Goal: Task Accomplishment & Management: Complete application form

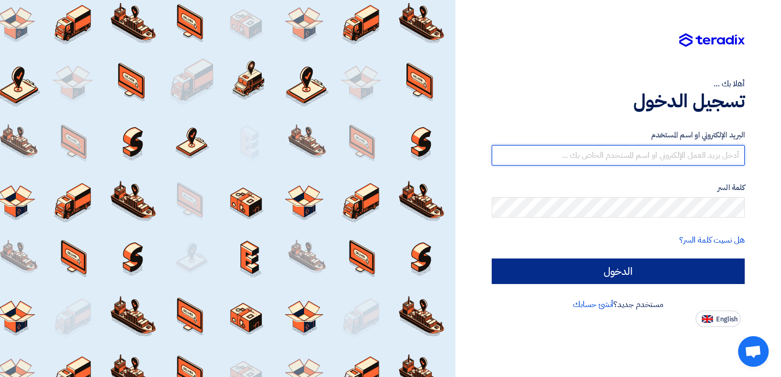
type input "[EMAIL_ADDRESS][DOMAIN_NAME]"
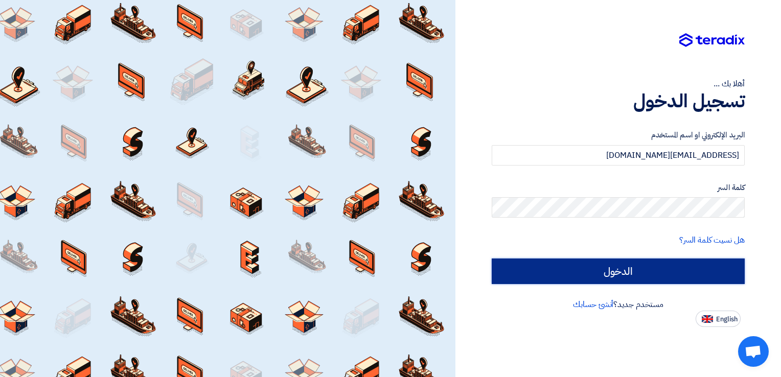
click at [587, 273] on input "الدخول" at bounding box center [618, 272] width 253 height 26
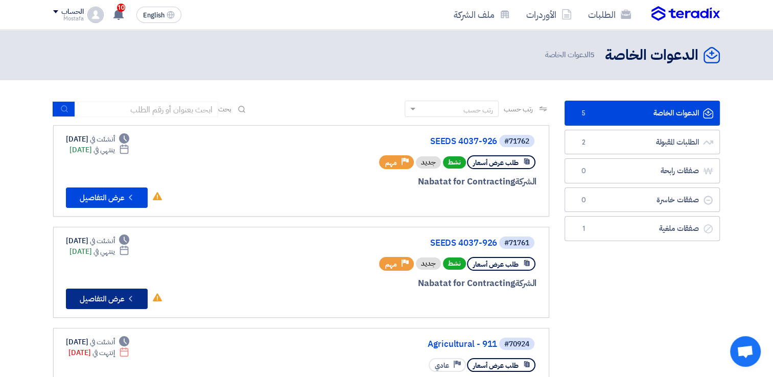
click at [91, 300] on button "Check details عرض التفاصيل" at bounding box center [107, 299] width 82 height 20
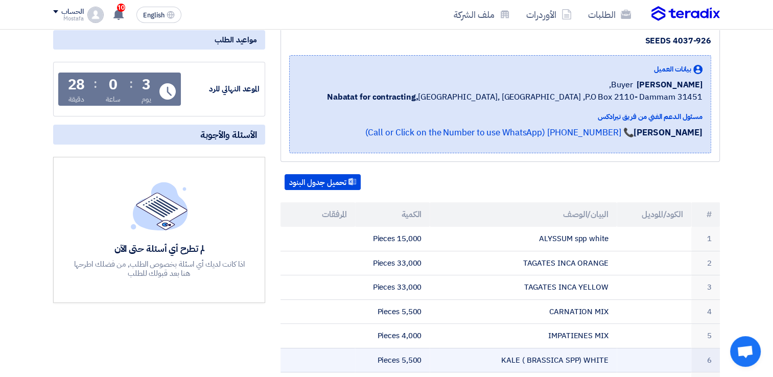
scroll to position [102, 0]
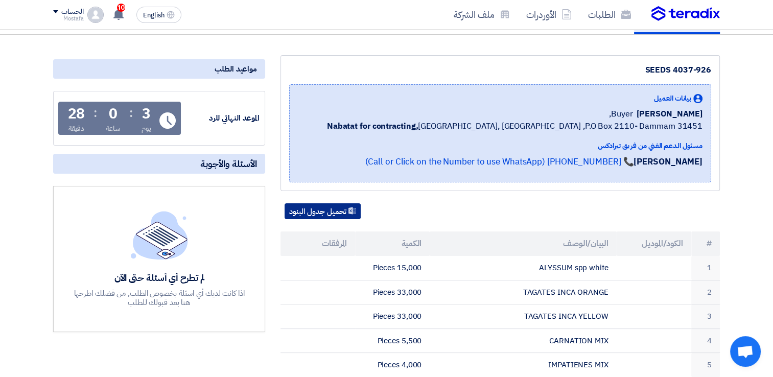
click at [312, 209] on button "تحميل جدول البنود" at bounding box center [323, 211] width 76 height 16
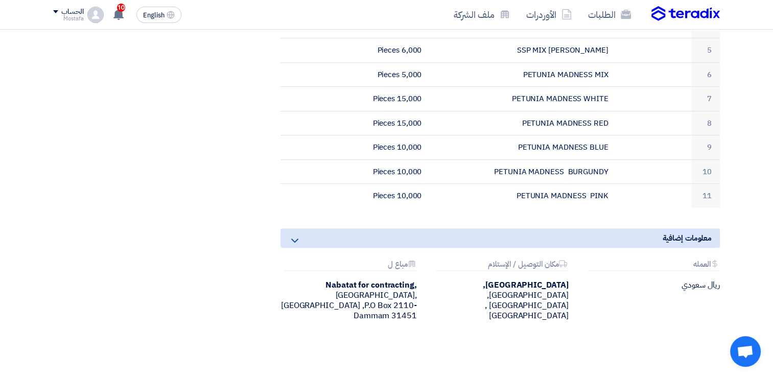
scroll to position [511, 0]
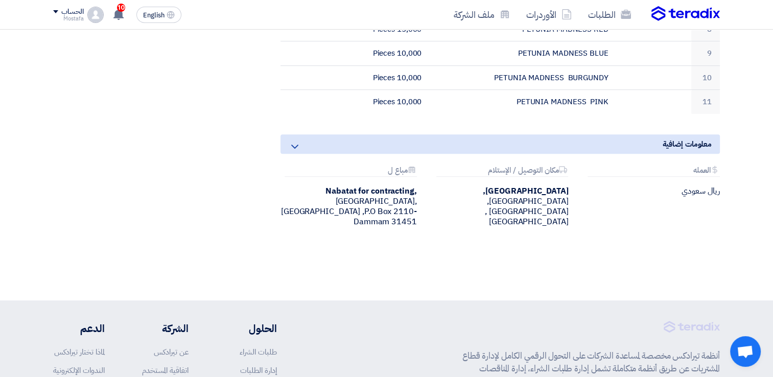
click at [289, 142] on icon at bounding box center [295, 147] width 12 height 12
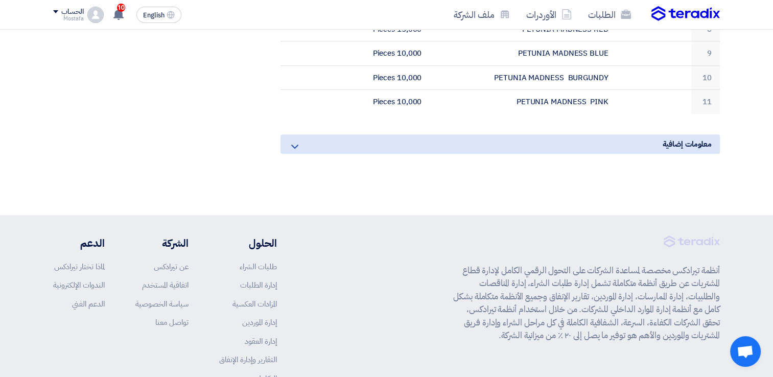
click at [295, 141] on icon at bounding box center [295, 147] width 12 height 12
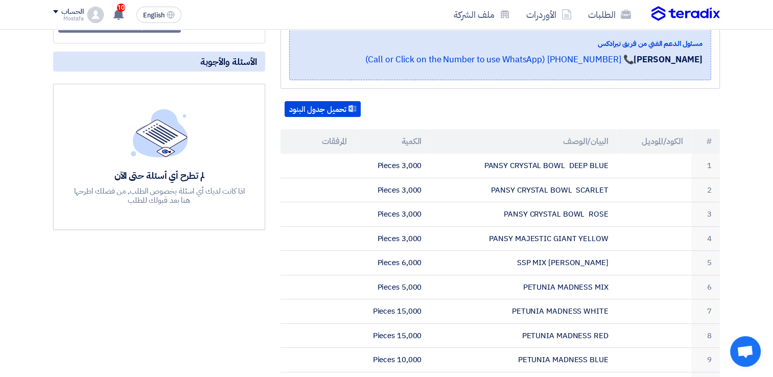
scroll to position [153, 0]
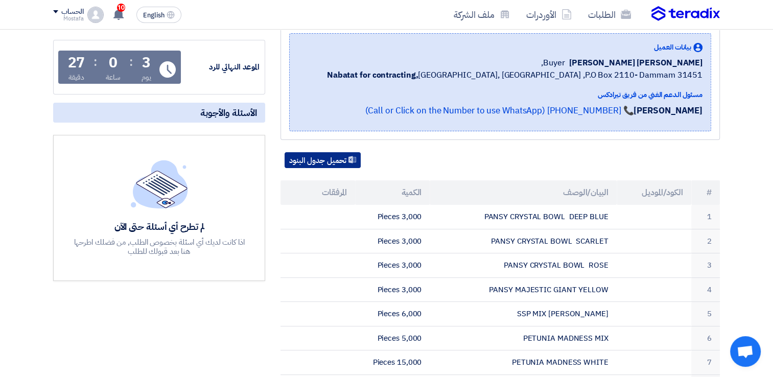
click at [317, 154] on button "تحميل جدول البنود" at bounding box center [323, 160] width 76 height 16
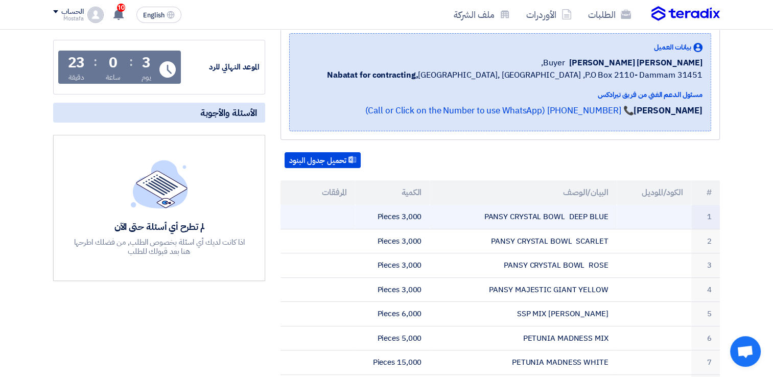
click at [337, 210] on td at bounding box center [318, 217] width 75 height 24
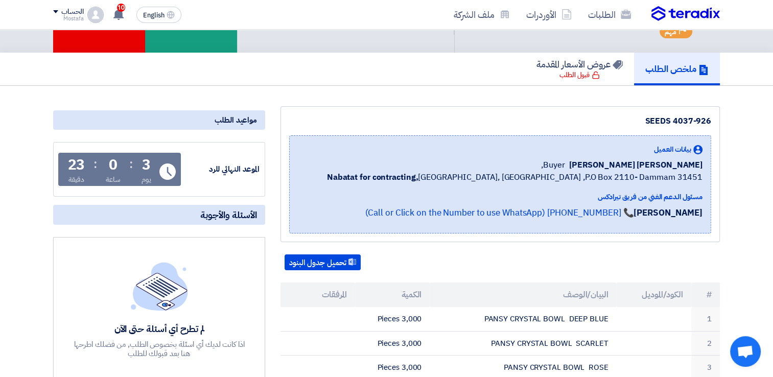
scroll to position [204, 0]
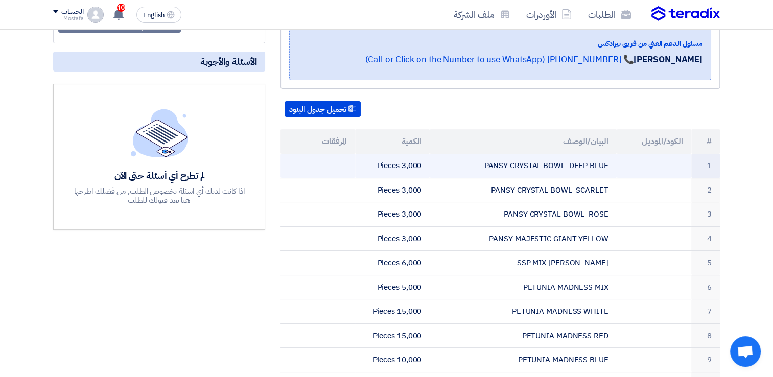
click at [401, 165] on td "3,000 Pieces" at bounding box center [392, 166] width 75 height 24
click at [518, 160] on td "PANSY CRYSTAL BOWL DEEP BLUE" at bounding box center [523, 166] width 187 height 24
drag, startPoint x: 518, startPoint y: 160, endPoint x: 483, endPoint y: 171, distance: 36.9
click at [483, 171] on td "PANSY CRYSTAL BOWL DEEP BLUE" at bounding box center [523, 166] width 187 height 24
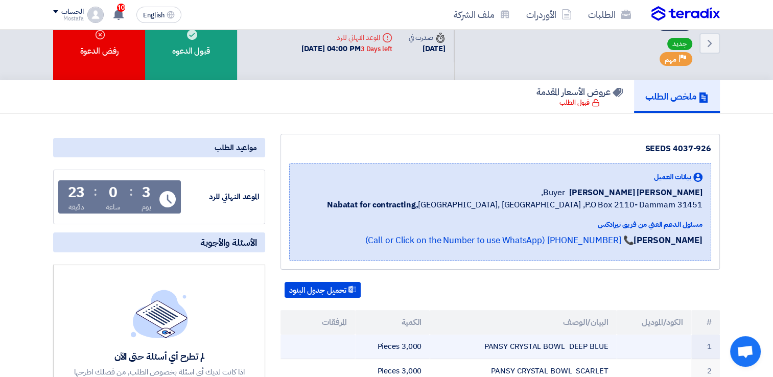
scroll to position [0, 0]
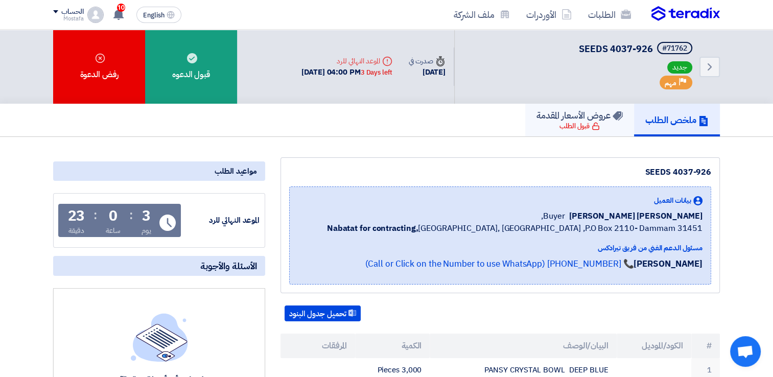
click at [578, 120] on h5 "عروض الأسعار المقدمة" at bounding box center [580, 115] width 86 height 12
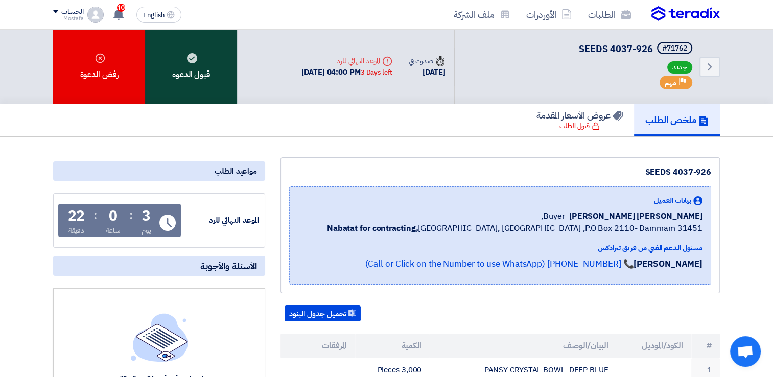
click at [184, 70] on div "قبول الدعوه" at bounding box center [191, 67] width 92 height 74
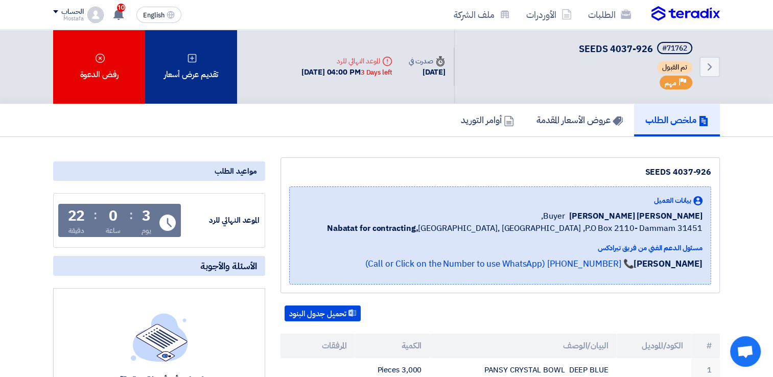
click at [199, 81] on div "تقديم عرض أسعار" at bounding box center [191, 67] width 92 height 74
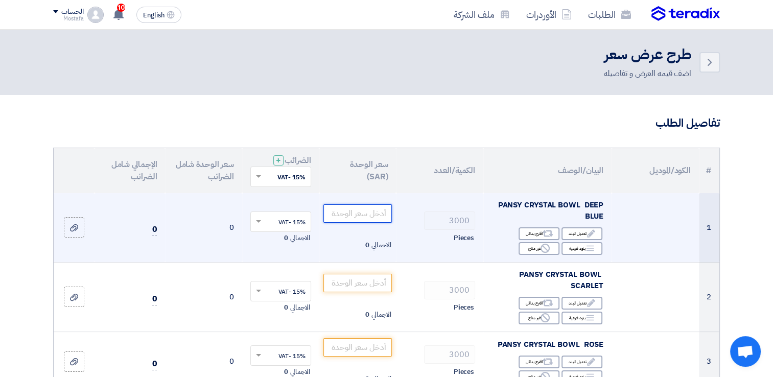
click at [353, 213] on input "number" at bounding box center [357, 213] width 69 height 18
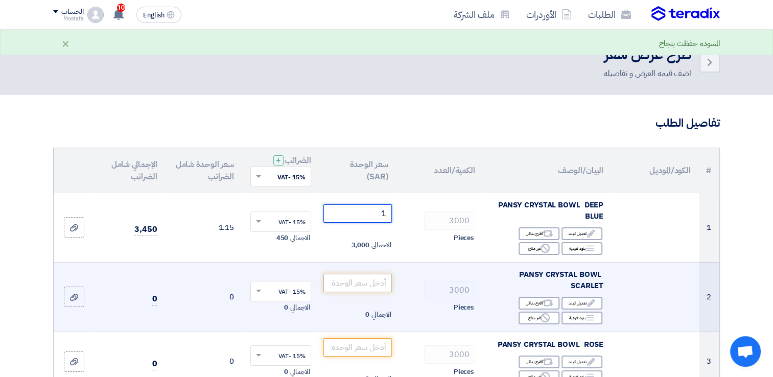
type input "1"
click at [336, 288] on input "number" at bounding box center [357, 283] width 69 height 18
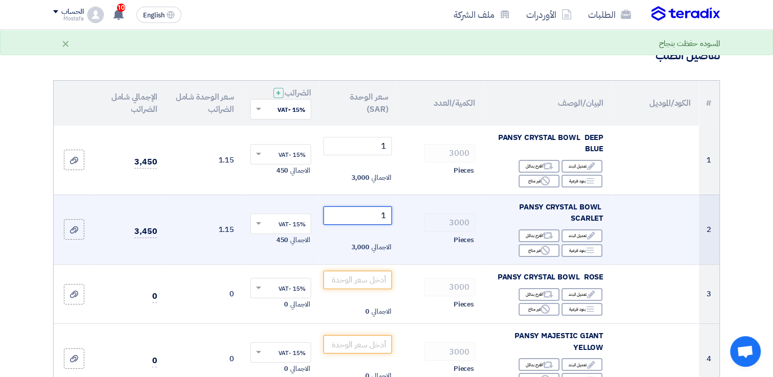
scroll to position [102, 0]
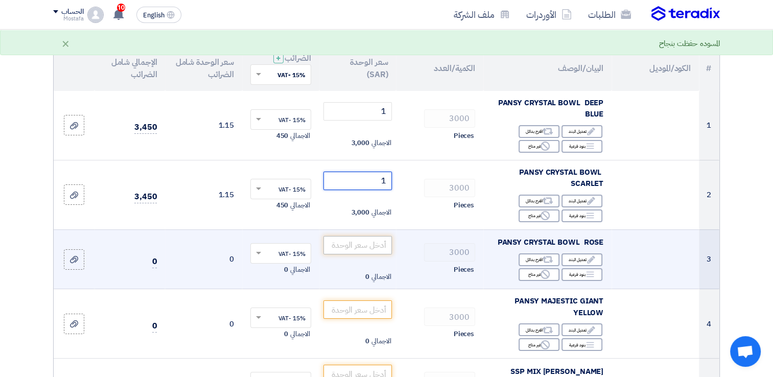
type input "1"
click at [351, 248] on input "number" at bounding box center [357, 245] width 69 height 18
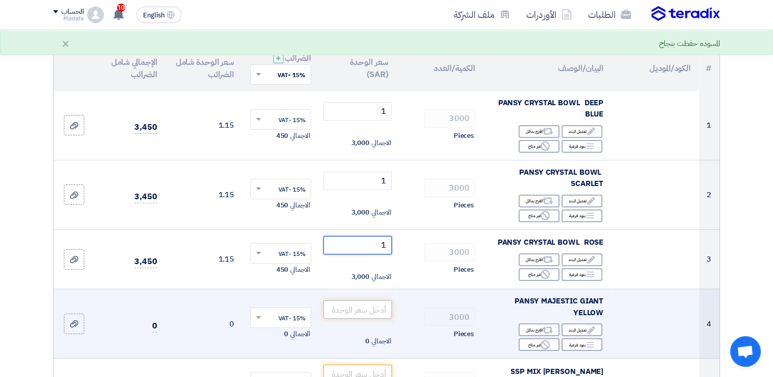
type input "1"
click at [347, 303] on input "number" at bounding box center [357, 309] width 69 height 18
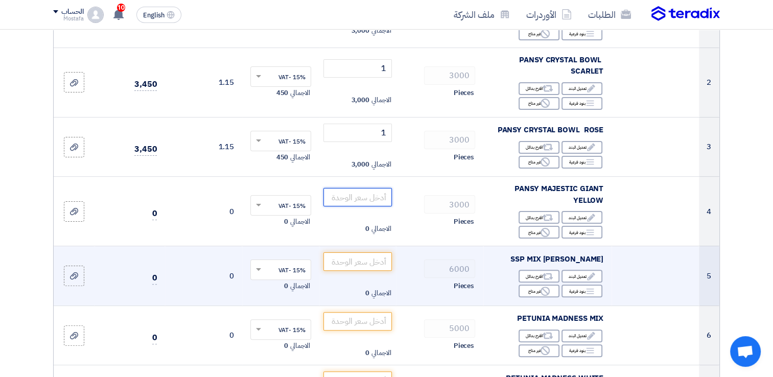
scroll to position [153, 0]
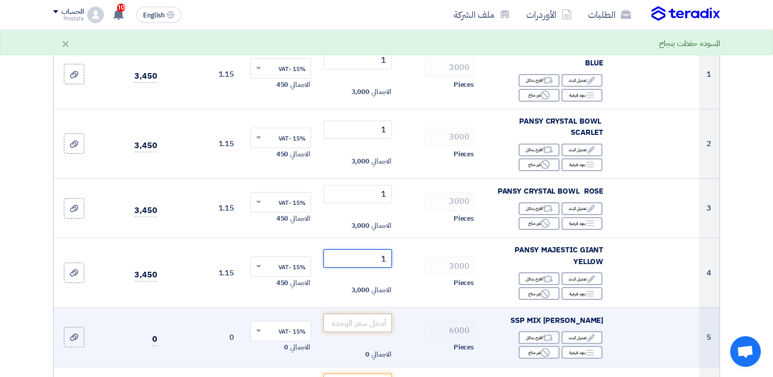
type input "1"
click at [350, 323] on input "number" at bounding box center [357, 323] width 69 height 18
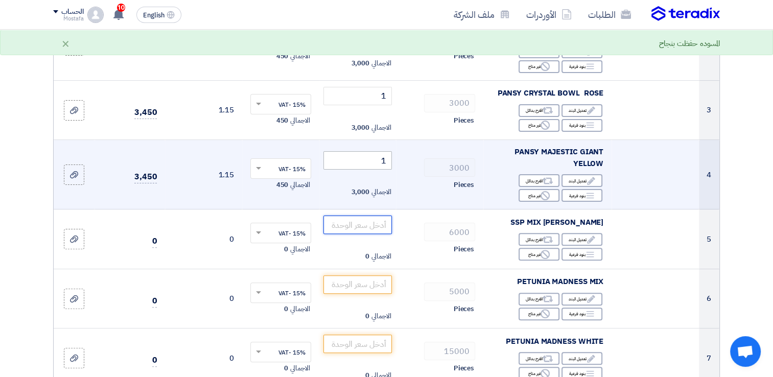
scroll to position [256, 0]
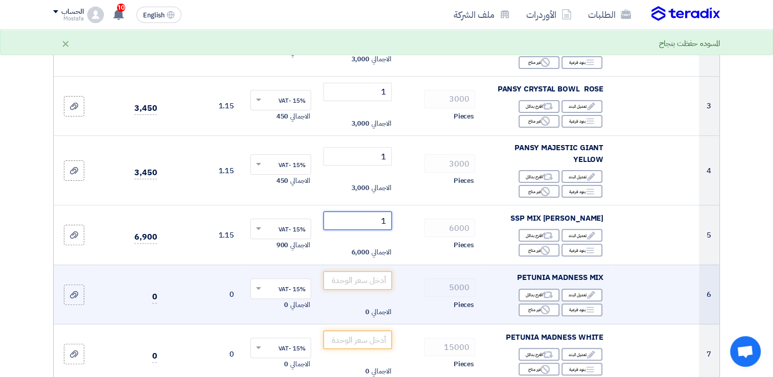
type input "1"
click at [356, 281] on input "number" at bounding box center [357, 280] width 69 height 18
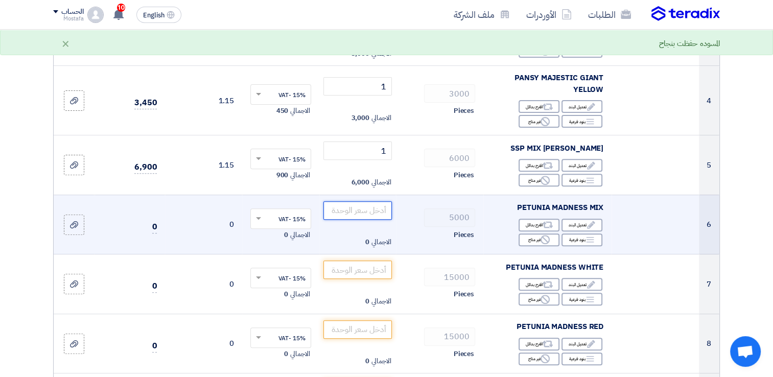
scroll to position [358, 0]
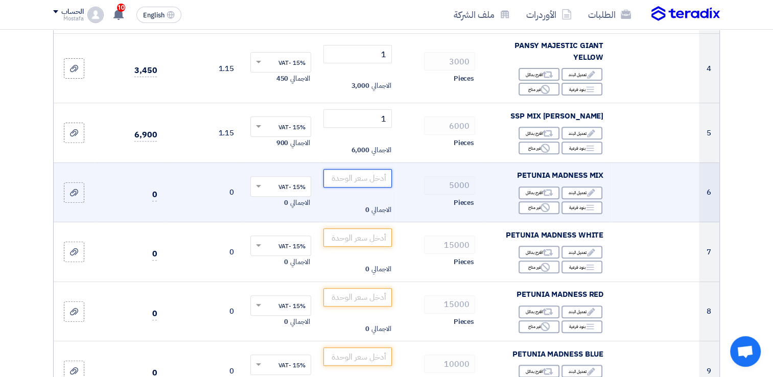
click at [366, 175] on input "number" at bounding box center [357, 178] width 69 height 18
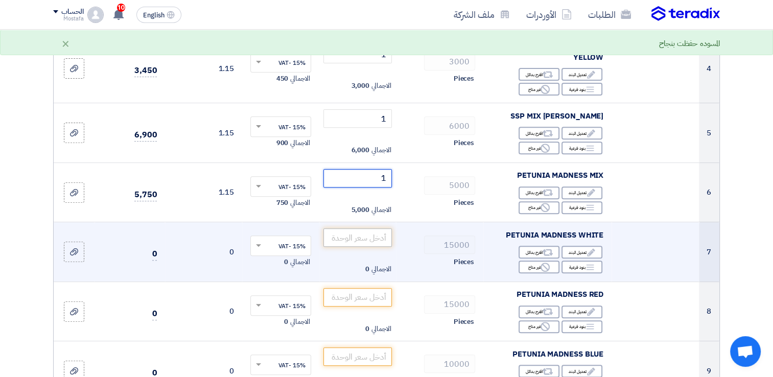
type input "1"
click at [341, 237] on input "number" at bounding box center [357, 237] width 69 height 18
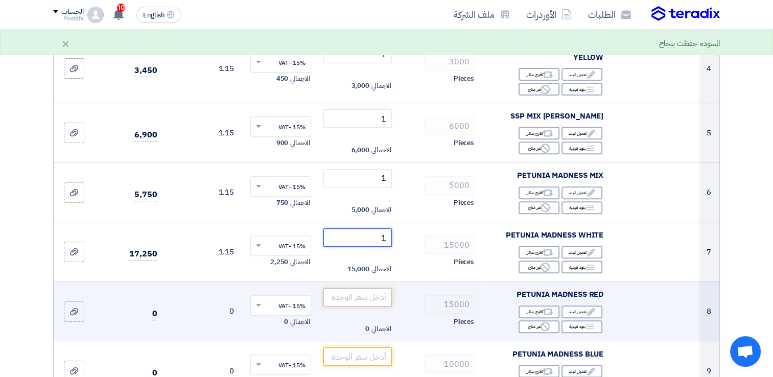
type input "1"
click at [374, 299] on input "number" at bounding box center [357, 297] width 69 height 18
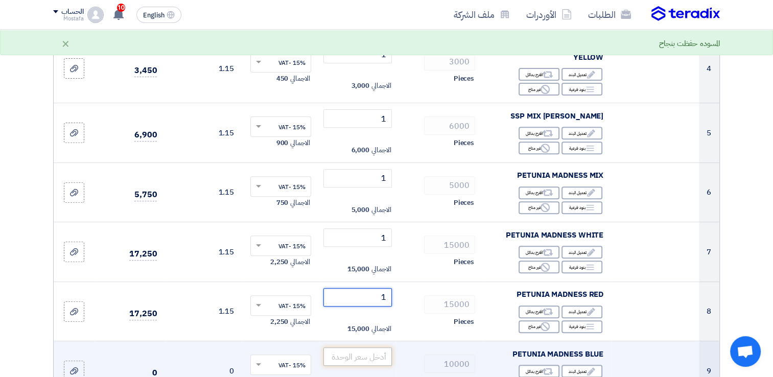
type input "1"
click at [380, 350] on input "number" at bounding box center [357, 356] width 69 height 18
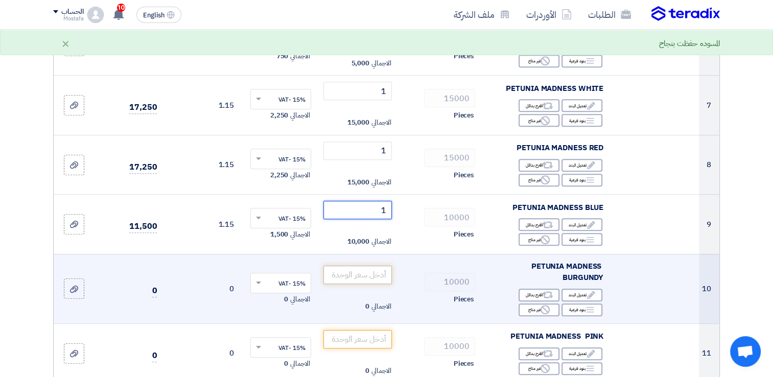
scroll to position [511, 0]
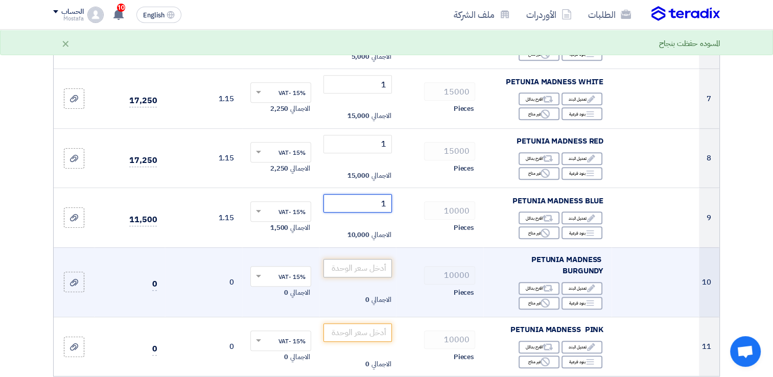
type input "1"
click at [363, 269] on input "number" at bounding box center [357, 268] width 69 height 18
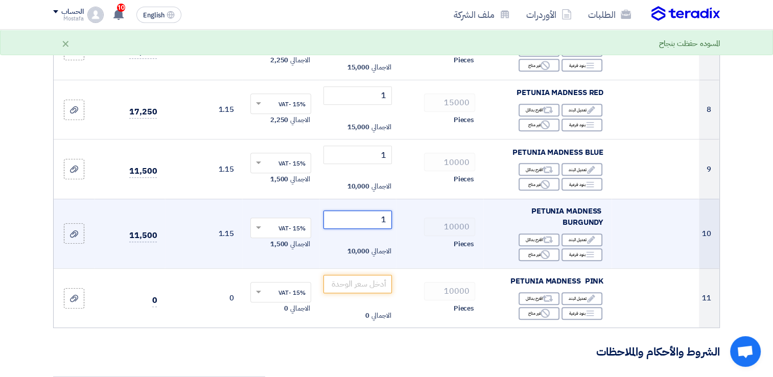
scroll to position [664, 0]
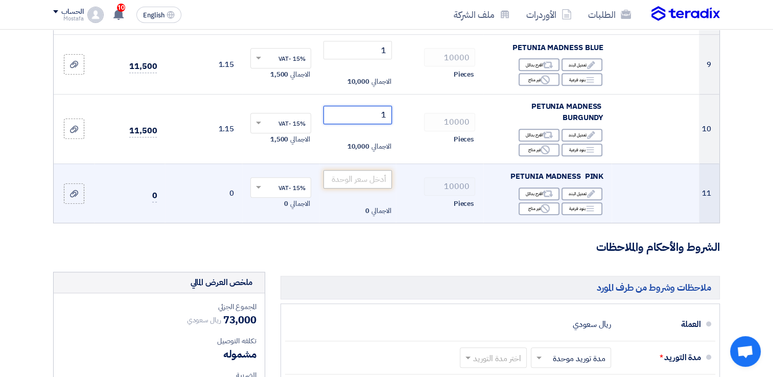
type input "1"
click at [357, 177] on input "number" at bounding box center [357, 179] width 69 height 18
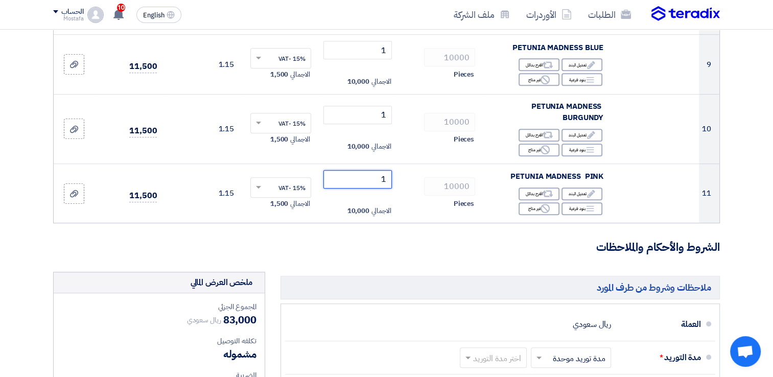
type input "1"
click at [406, 249] on h3 "الشروط والأحكام والملاحظات" at bounding box center [386, 248] width 667 height 16
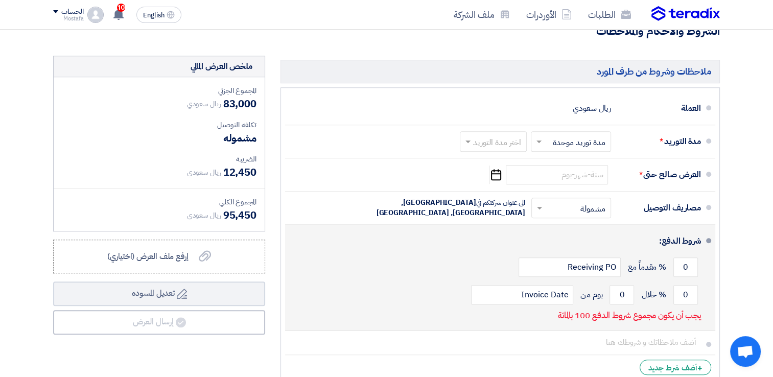
scroll to position [869, 0]
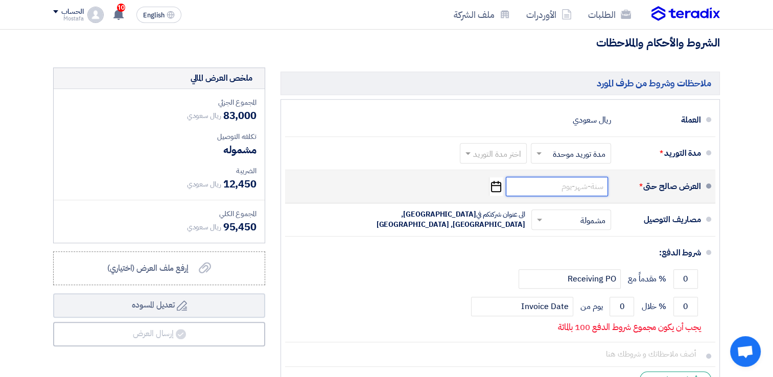
click at [544, 185] on input at bounding box center [557, 186] width 102 height 19
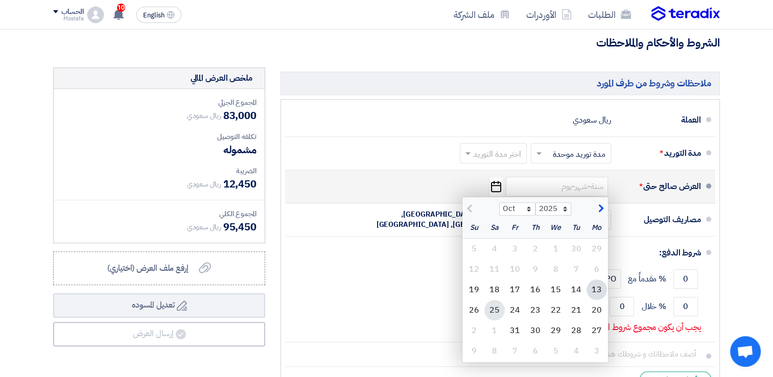
click at [490, 308] on div "25" at bounding box center [494, 310] width 20 height 20
type input "[DATE]"
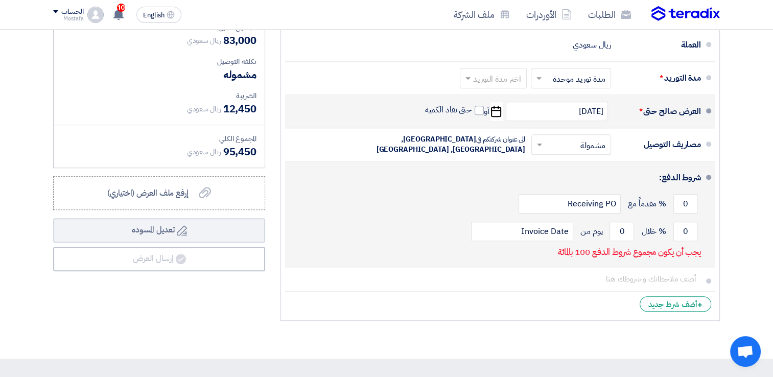
scroll to position [971, 0]
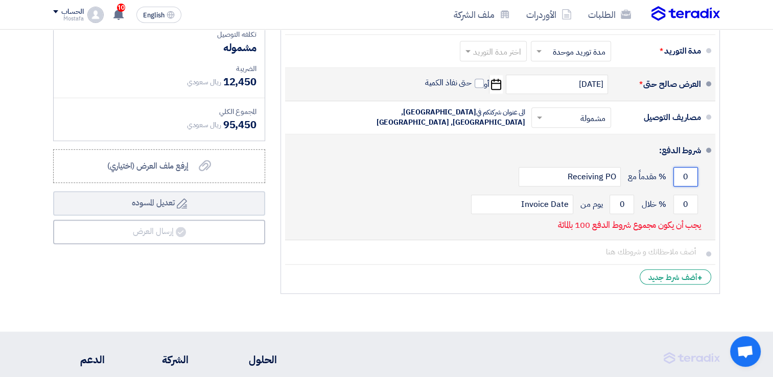
click at [681, 172] on input "0" at bounding box center [686, 176] width 25 height 19
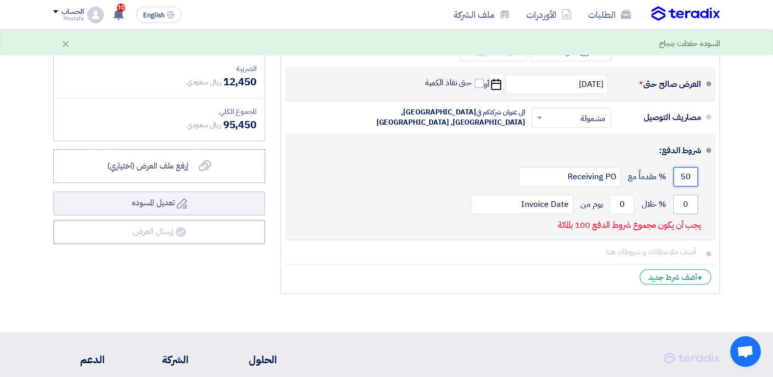
type input "50"
click at [685, 205] on input "0" at bounding box center [686, 204] width 25 height 19
type input "0"
type input "1"
type input "50"
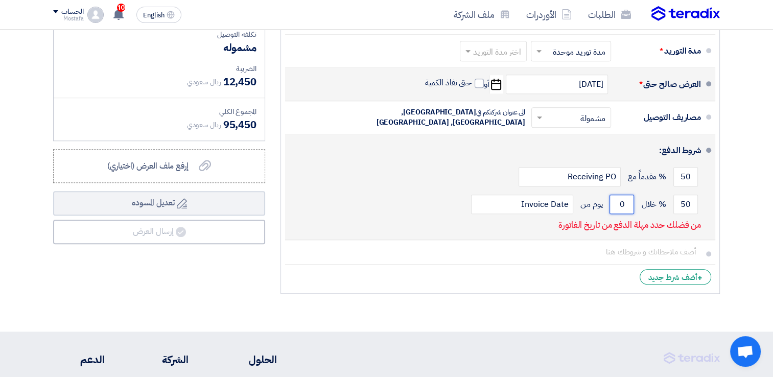
click at [618, 202] on input "0" at bounding box center [622, 204] width 25 height 19
drag, startPoint x: 618, startPoint y: 202, endPoint x: 625, endPoint y: 202, distance: 7.2
click at [625, 202] on input "0" at bounding box center [622, 204] width 25 height 19
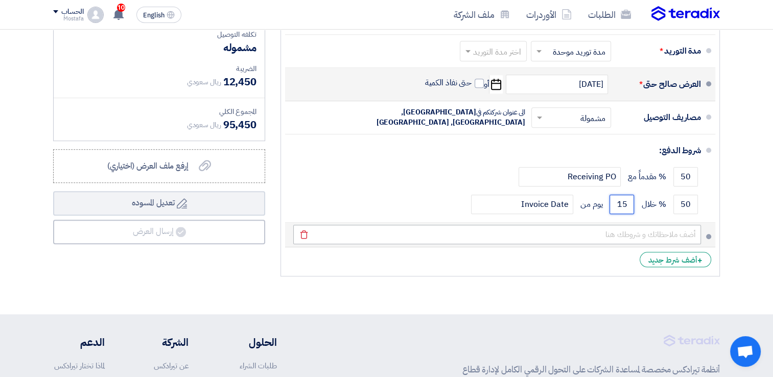
type input "15"
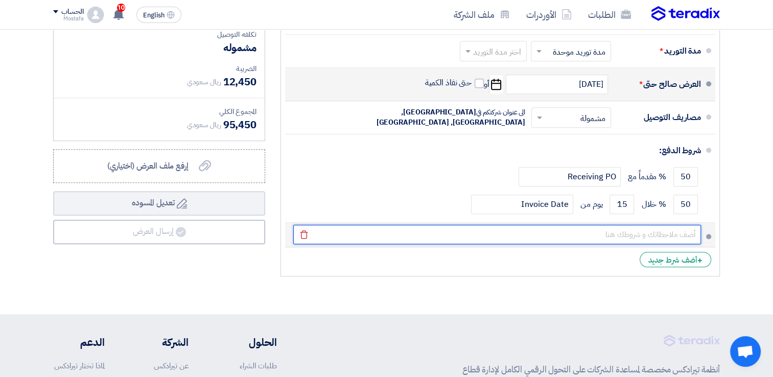
click at [655, 229] on input "text" at bounding box center [497, 234] width 408 height 19
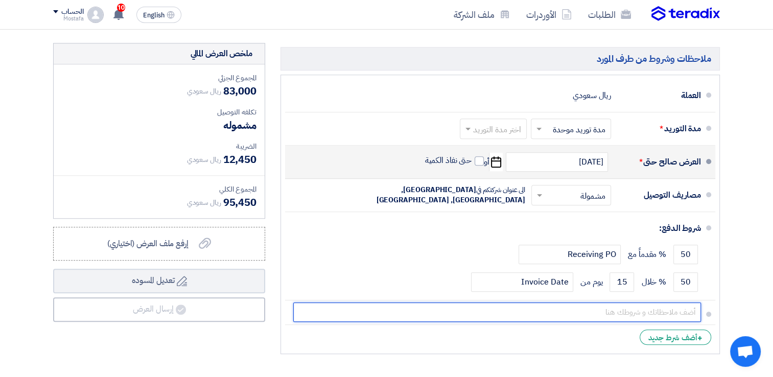
scroll to position [869, 0]
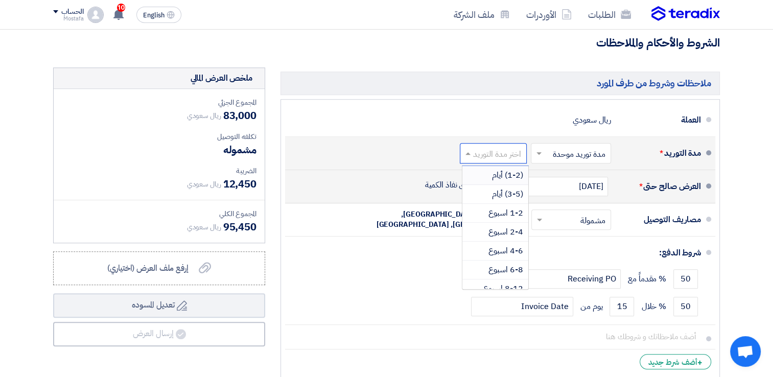
click at [478, 155] on input "text" at bounding box center [491, 154] width 62 height 15
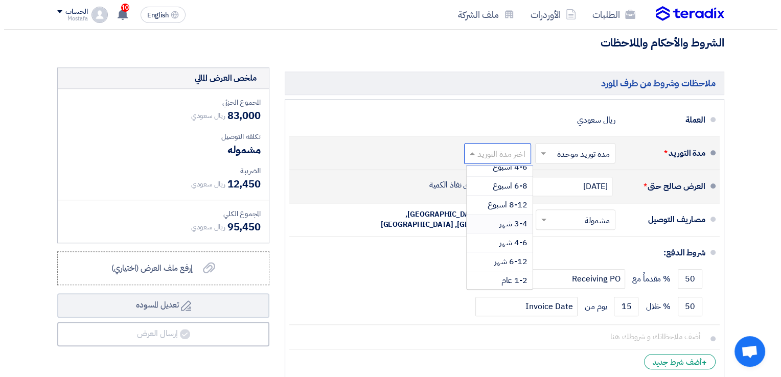
scroll to position [33, 0]
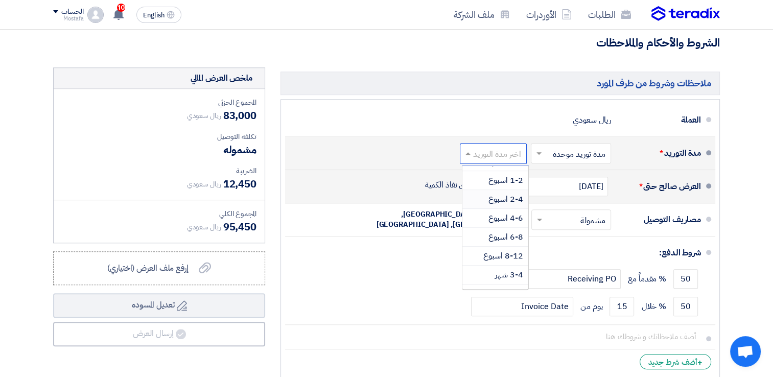
click at [509, 196] on span "2-4 اسبوع" at bounding box center [506, 199] width 35 height 12
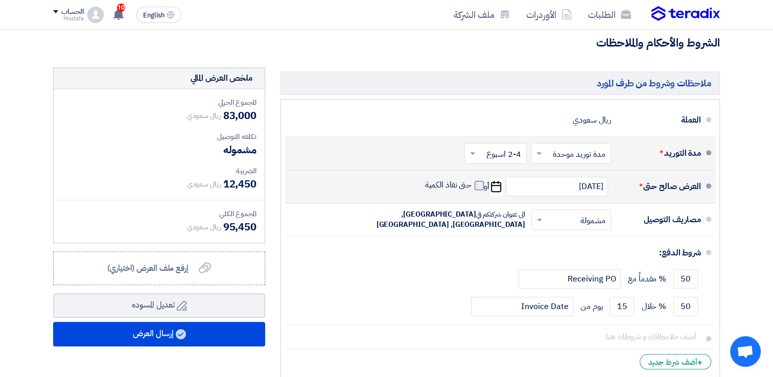
click at [478, 187] on span at bounding box center [479, 185] width 9 height 9
click at [472, 187] on input "حتى نفاذ الكمية" at bounding box center [447, 189] width 49 height 19
checkbox input "true"
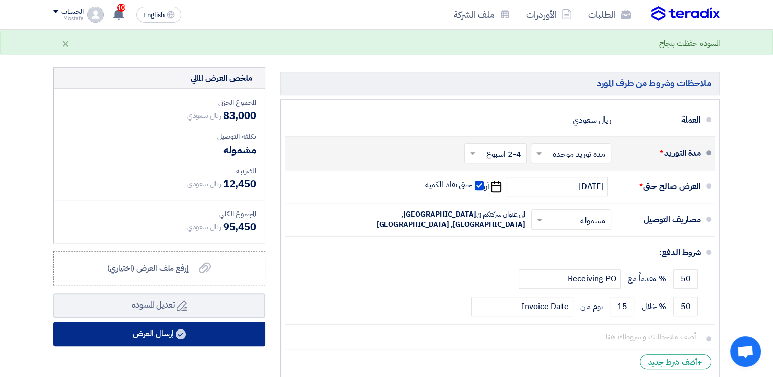
click at [141, 328] on button "إرسال العرض" at bounding box center [159, 334] width 212 height 25
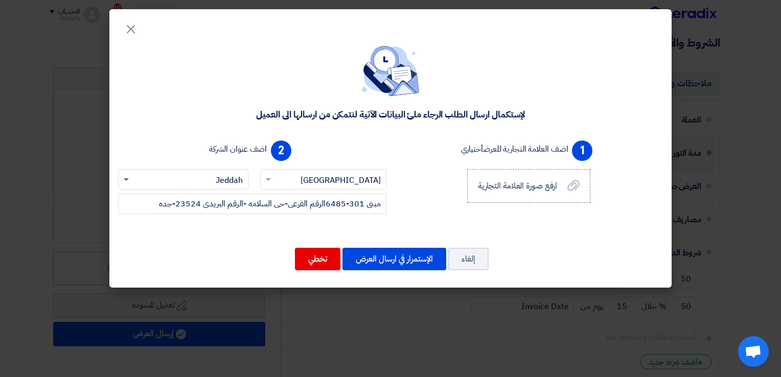
click at [128, 180] on span at bounding box center [126, 180] width 5 height 4
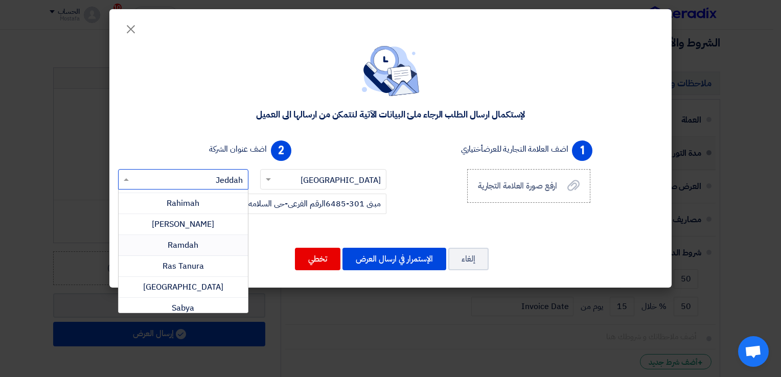
scroll to position [613, 0]
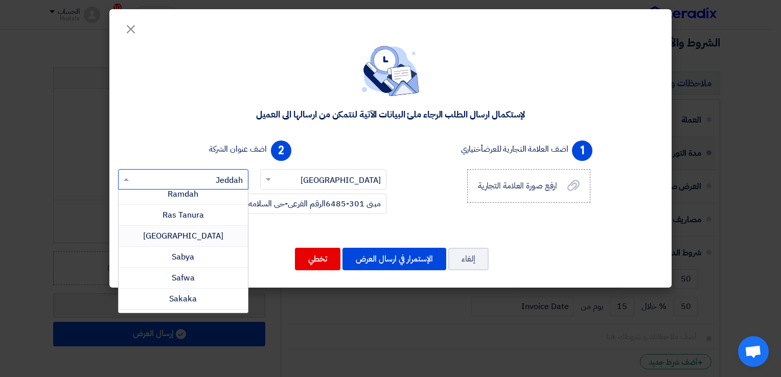
click at [158, 236] on div "[GEOGRAPHIC_DATA]" at bounding box center [183, 236] width 129 height 21
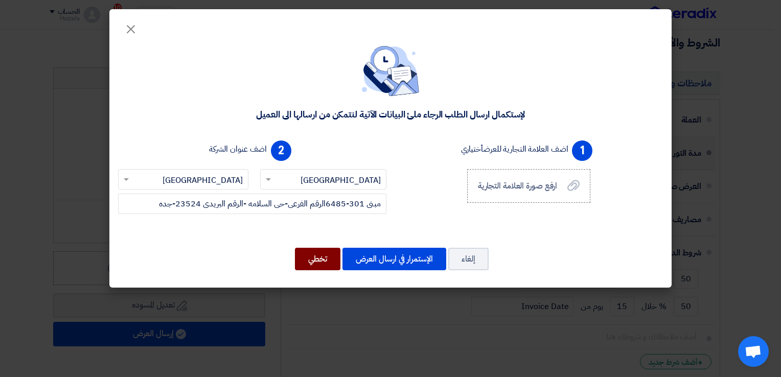
click at [322, 259] on button "تخطي" at bounding box center [317, 259] width 45 height 22
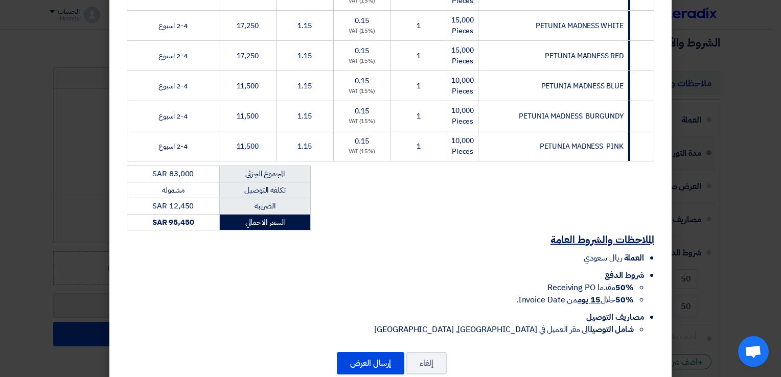
scroll to position [385, 0]
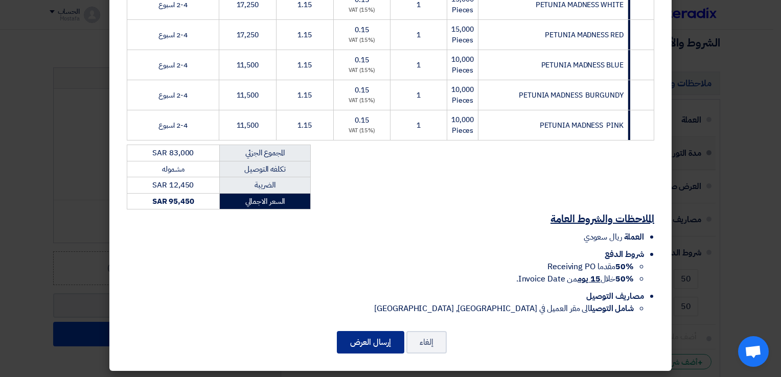
click at [367, 341] on button "إرسال العرض" at bounding box center [370, 342] width 67 height 22
